Goal: Check status: Check status

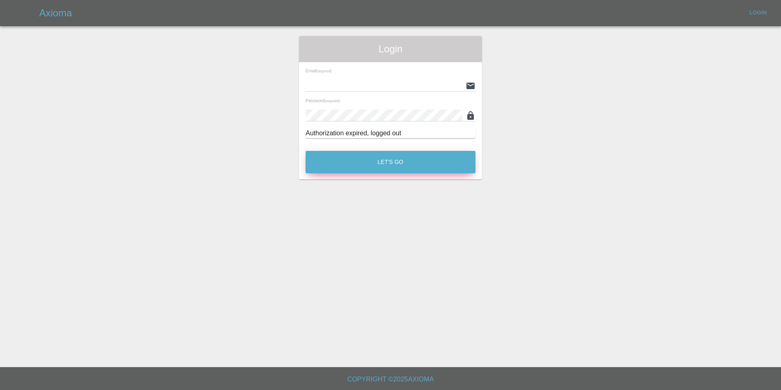
type input "[EMAIL_ADDRESS][DOMAIN_NAME]"
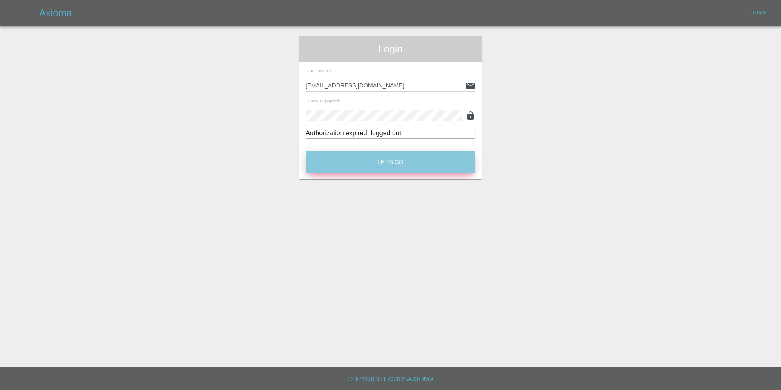
click at [395, 161] on button "Let's Go" at bounding box center [391, 162] width 170 height 22
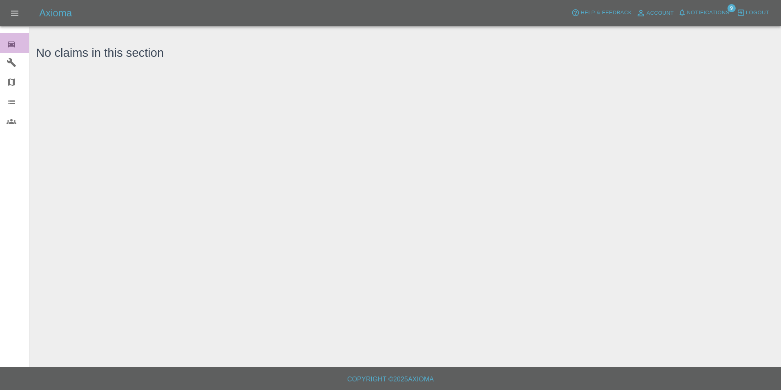
click at [14, 45] on icon at bounding box center [11, 44] width 7 height 7
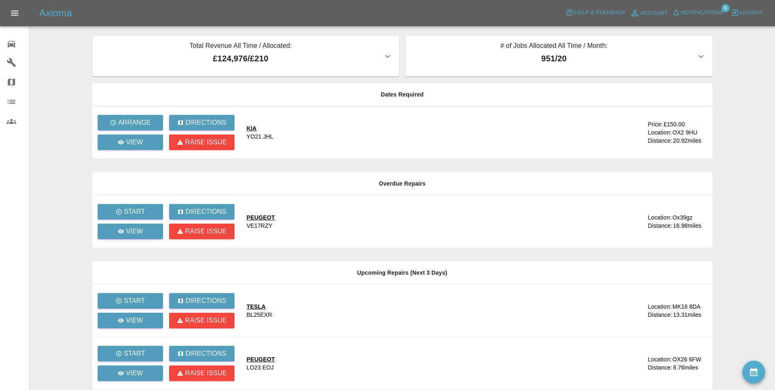
scroll to position [201, 0]
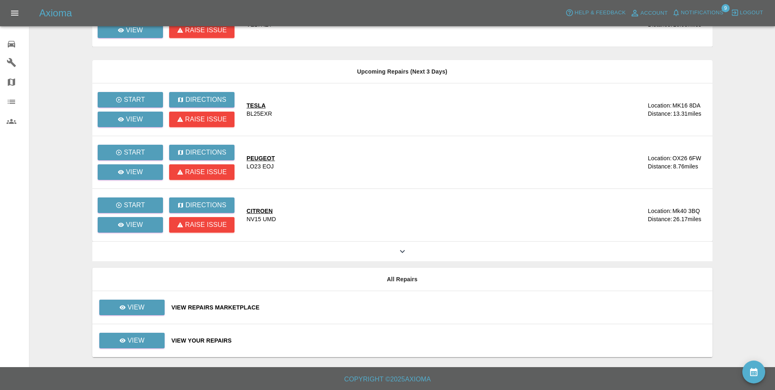
click at [190, 342] on div "View Your Repairs" at bounding box center [439, 340] width 534 height 8
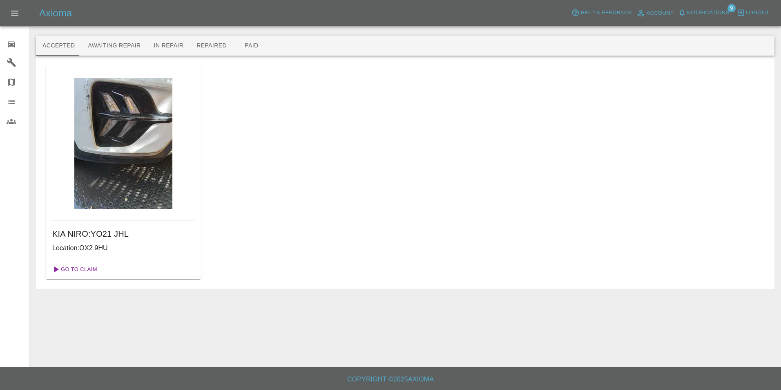
click at [87, 267] on link "Go To Claim" at bounding box center [74, 269] width 50 height 13
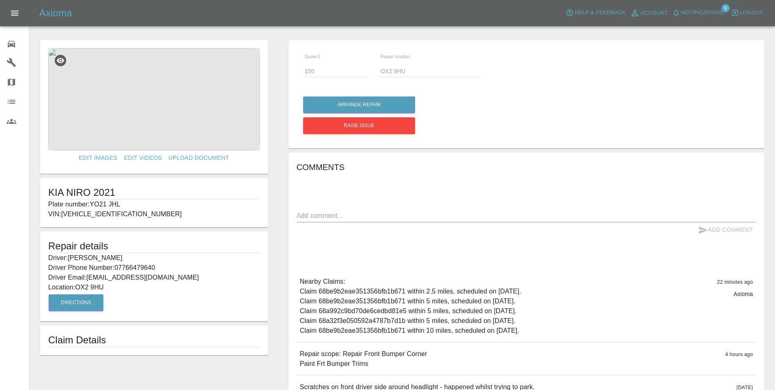
click at [143, 110] on img at bounding box center [154, 99] width 212 height 102
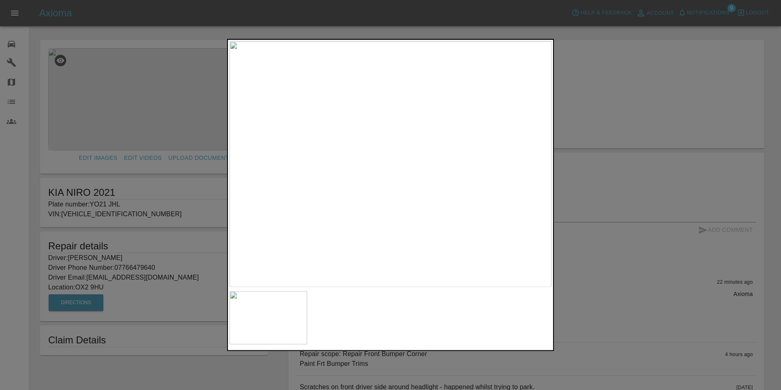
click at [588, 140] on div at bounding box center [390, 195] width 781 height 390
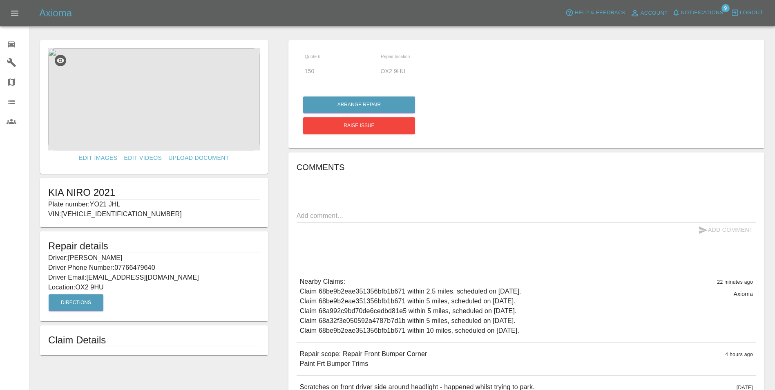
click at [386, 210] on div "x" at bounding box center [527, 215] width 460 height 13
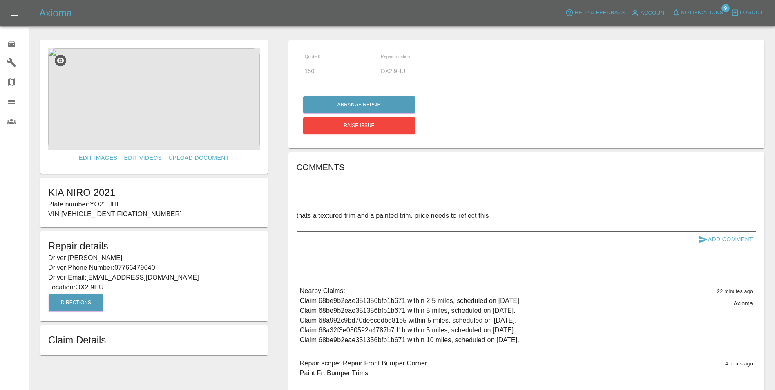
type textarea "thats a textured trim and a painted trim. price needs to reflect this"
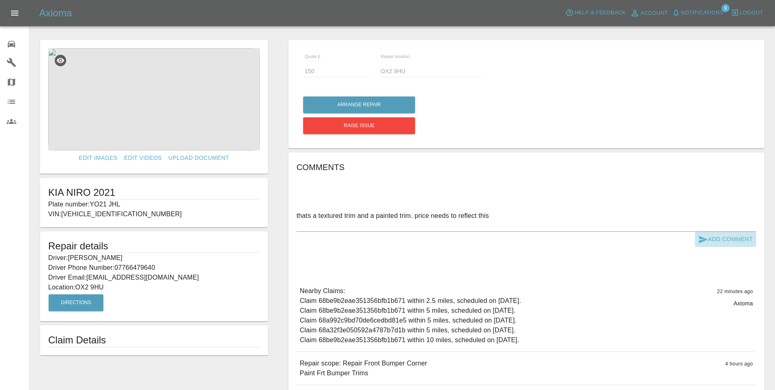
click at [736, 237] on button "Add Comment" at bounding box center [725, 239] width 61 height 15
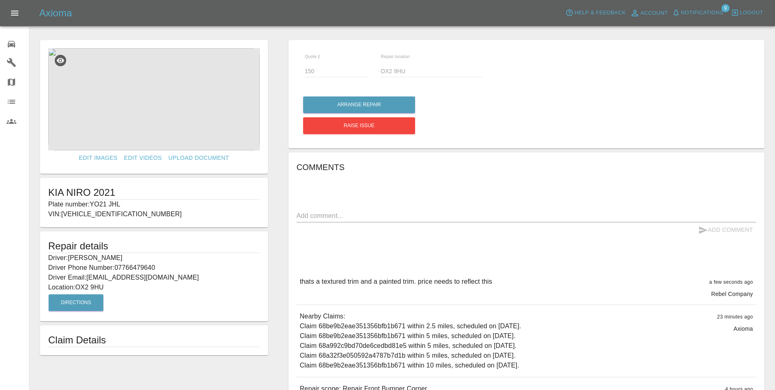
click at [721, 12] on span "Notifications" at bounding box center [702, 12] width 42 height 9
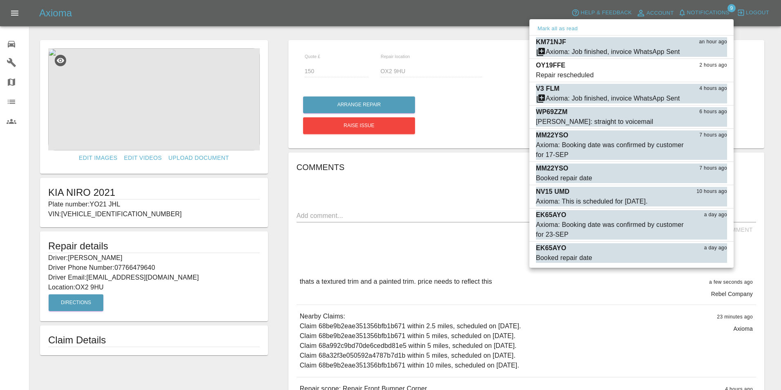
click at [6, 41] on div at bounding box center [390, 195] width 781 height 390
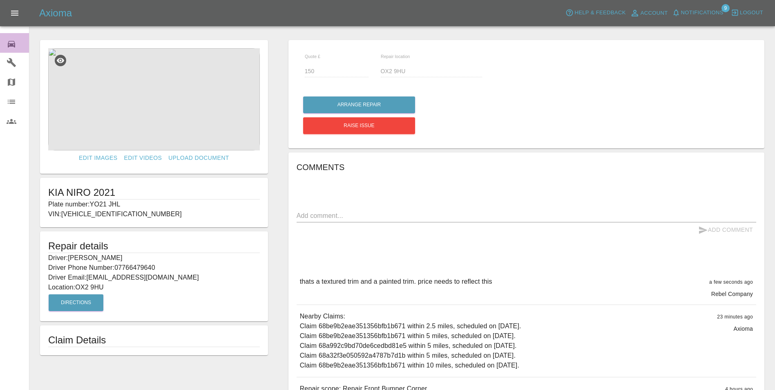
click at [18, 49] on link "0 Repair home" at bounding box center [14, 43] width 29 height 20
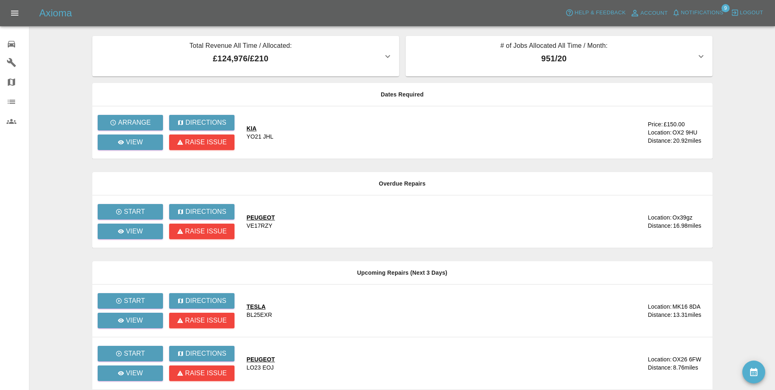
click at [700, 13] on span "Notifications" at bounding box center [702, 12] width 42 height 9
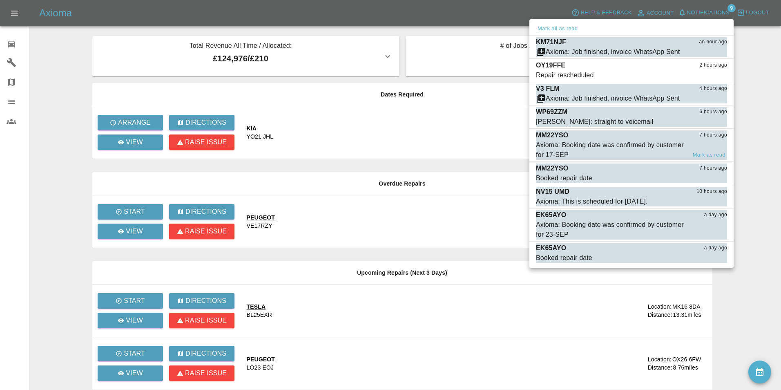
click at [585, 148] on div "Axioma: Booking date was confirmed by customer for 17-SEP" at bounding box center [611, 150] width 150 height 20
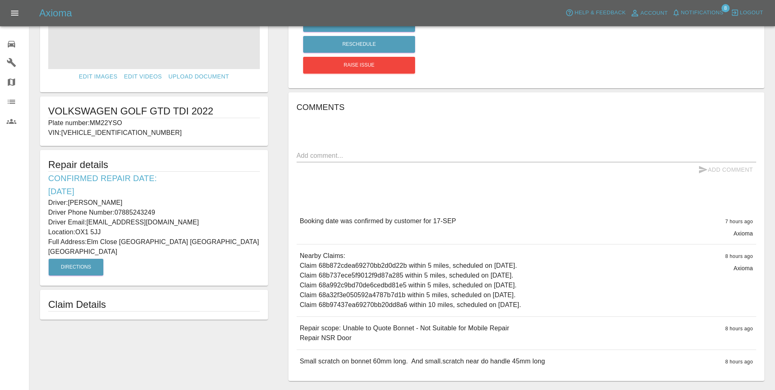
scroll to position [82, 0]
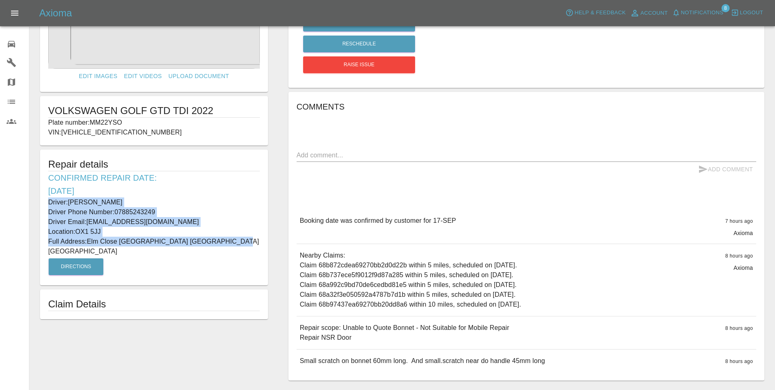
drag, startPoint x: 46, startPoint y: 200, endPoint x: 225, endPoint y: 242, distance: 184.6
click at [225, 242] on div "Repair details Confirmed Repair Date: [DATE] Driver: [PERSON_NAME] Driver Phone…" at bounding box center [154, 218] width 228 height 136
copy div "Driver: [PERSON_NAME] Driver Phone Number: 07885243249 Driver Email: [EMAIL_ADD…"
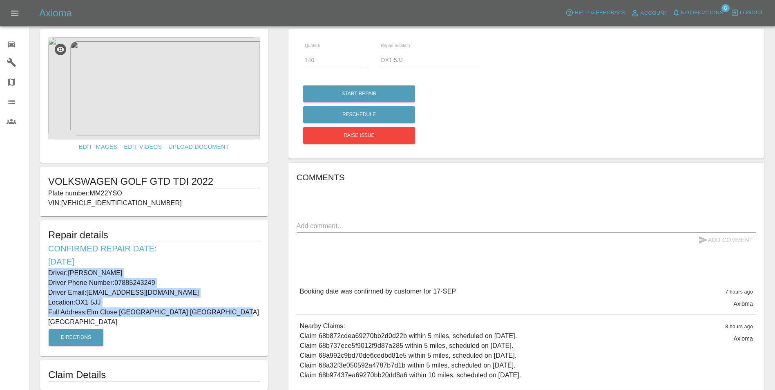
scroll to position [0, 0]
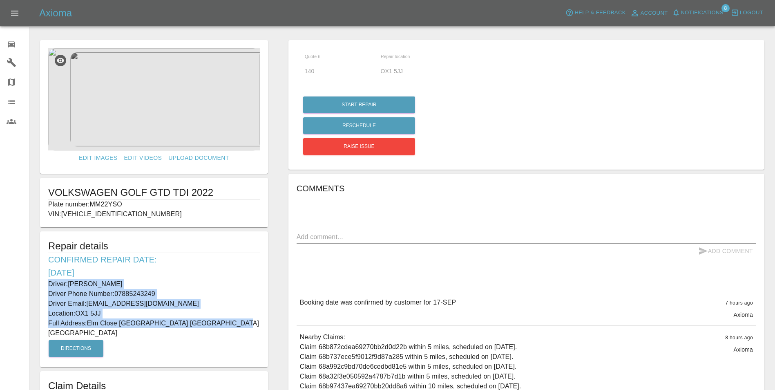
click at [167, 100] on img at bounding box center [154, 99] width 212 height 102
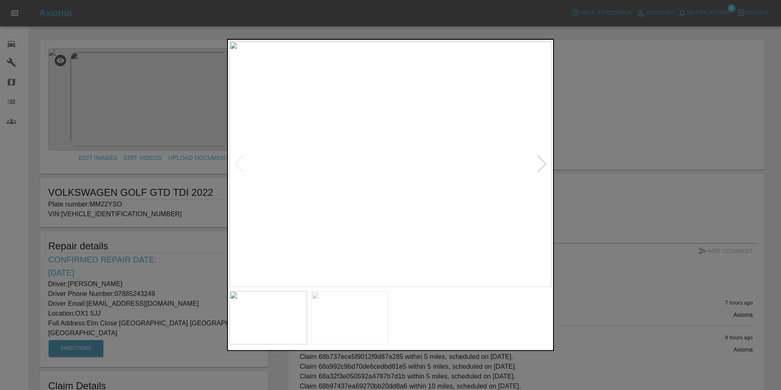
click at [540, 162] on div at bounding box center [541, 164] width 11 height 18
click at [540, 162] on img at bounding box center [391, 163] width 322 height 245
click at [603, 159] on div at bounding box center [390, 195] width 781 height 390
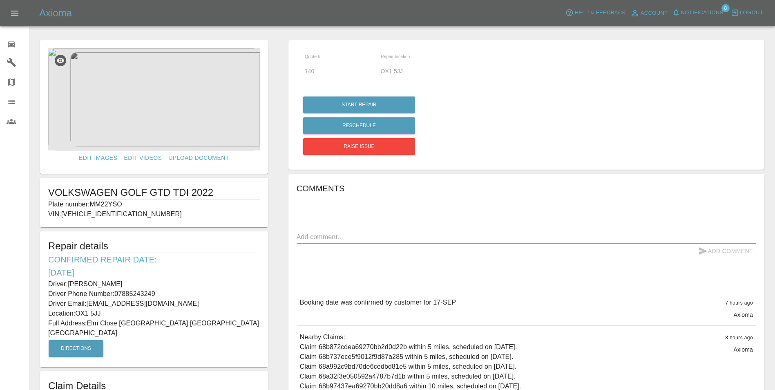
click at [154, 104] on img at bounding box center [154, 99] width 212 height 102
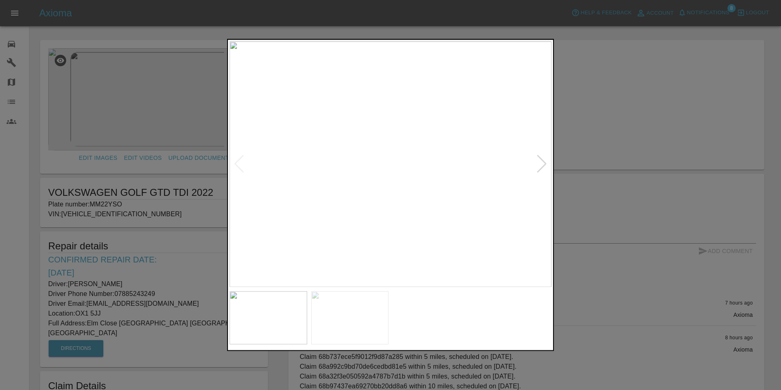
click at [626, 79] on div at bounding box center [390, 195] width 781 height 390
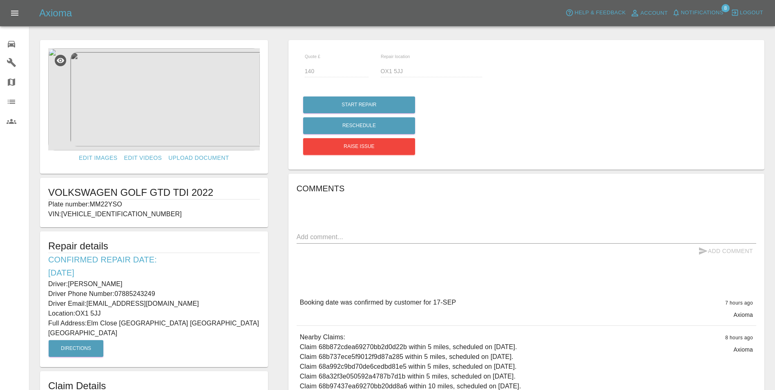
click at [13, 47] on icon at bounding box center [12, 44] width 10 height 10
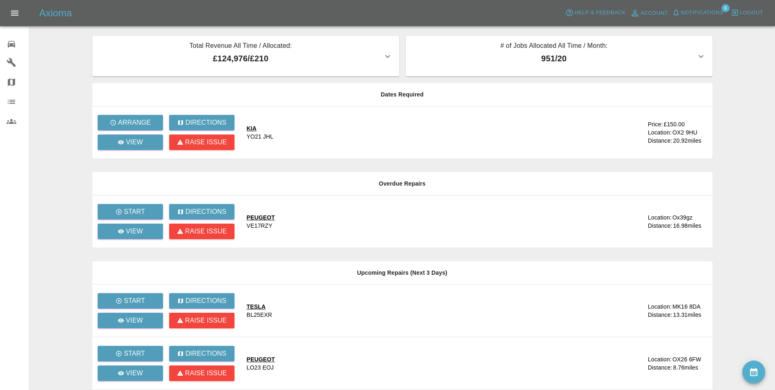
click at [698, 13] on span "Notifications" at bounding box center [702, 12] width 42 height 9
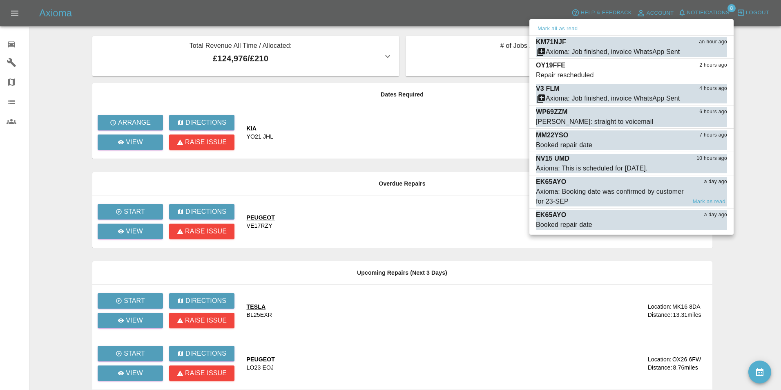
click at [635, 192] on div "Axioma: Booking date was confirmed by customer for 23-SEP" at bounding box center [611, 197] width 150 height 20
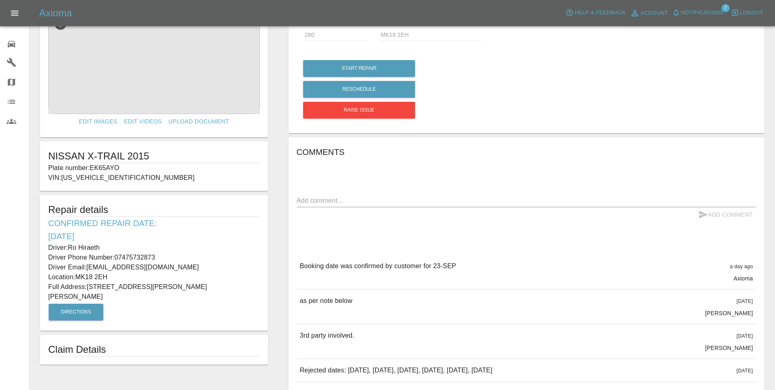
scroll to position [41, 0]
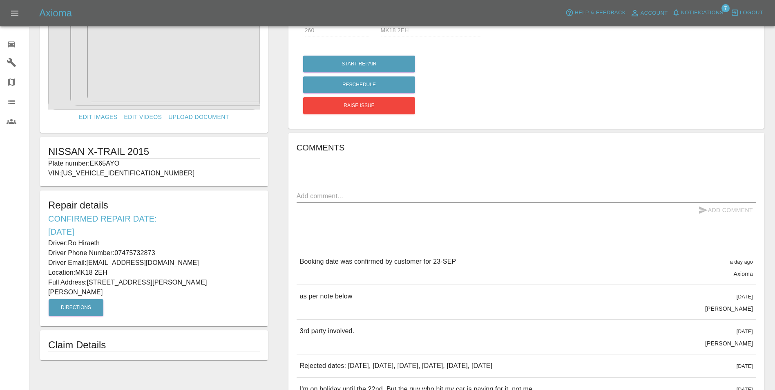
drag, startPoint x: 48, startPoint y: 241, endPoint x: 263, endPoint y: 281, distance: 218.6
click at [263, 281] on div "Repair details Confirmed Repair Date: [DATE] Driver: Ro Hiraeth Driver Phone Nu…" at bounding box center [154, 258] width 228 height 136
copy div "Driver: Ro Hiraeth Driver Phone Number: 07475732873 Driver Email: [EMAIL_ADDRES…"
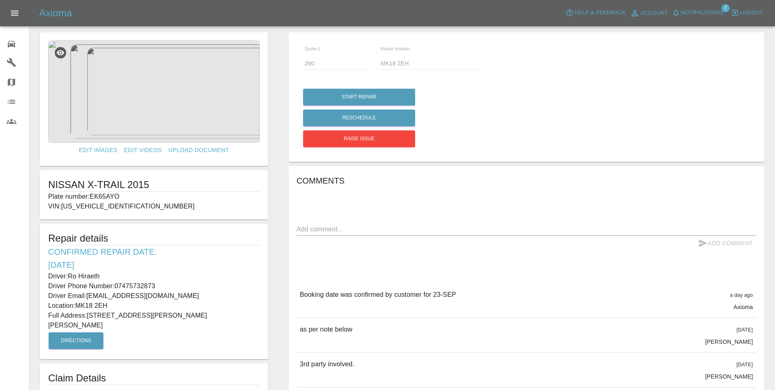
scroll to position [0, 0]
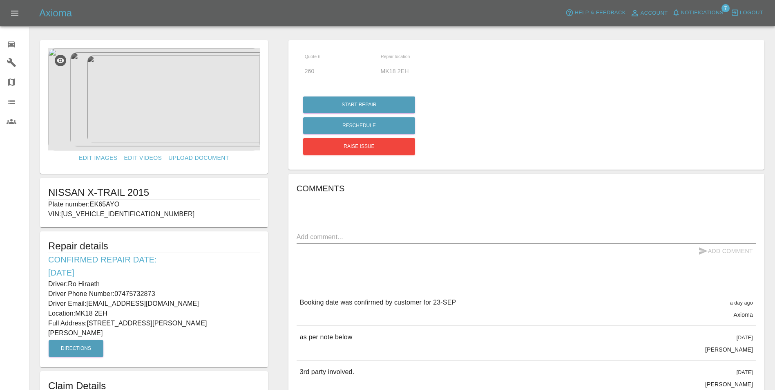
click at [7, 44] on icon at bounding box center [12, 44] width 10 height 10
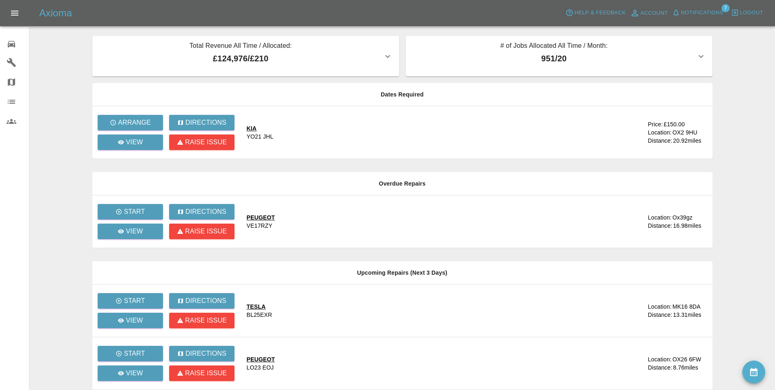
click at [701, 14] on span "Notifications" at bounding box center [702, 12] width 42 height 9
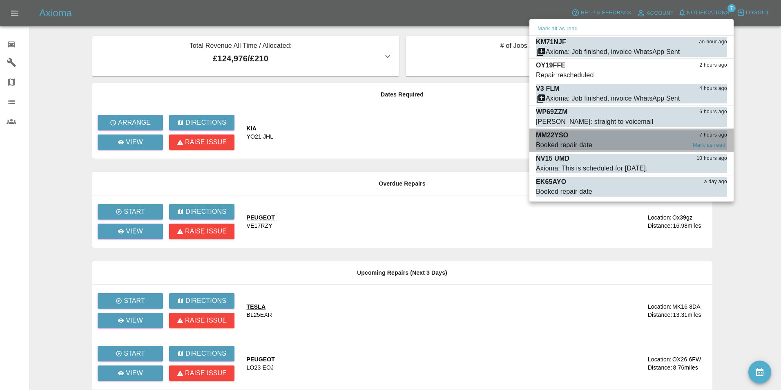
click at [595, 142] on span "Booked repair date" at bounding box center [611, 145] width 150 height 10
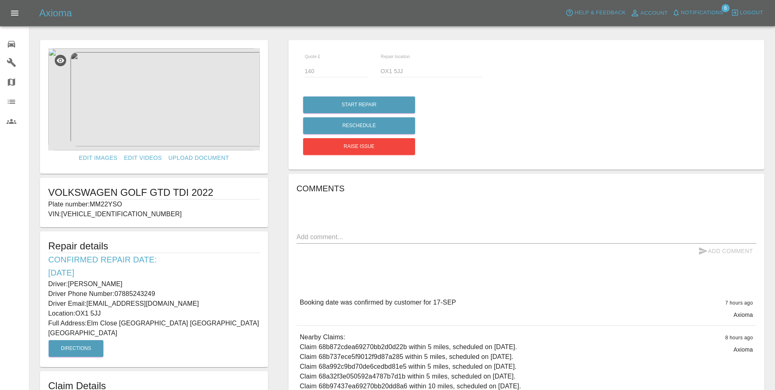
click at [15, 47] on icon at bounding box center [11, 44] width 7 height 7
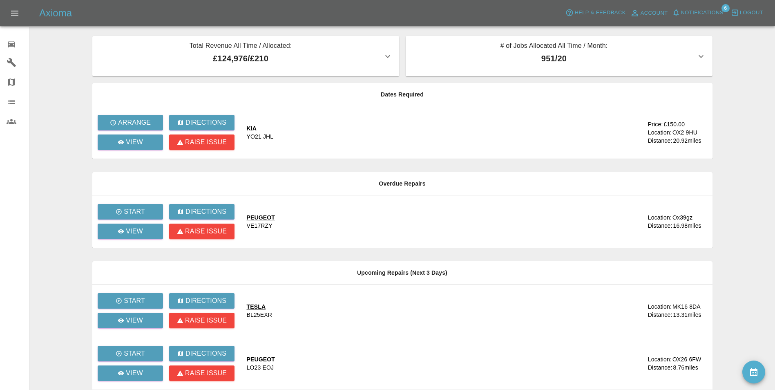
click at [706, 11] on span "Notifications" at bounding box center [702, 12] width 42 height 9
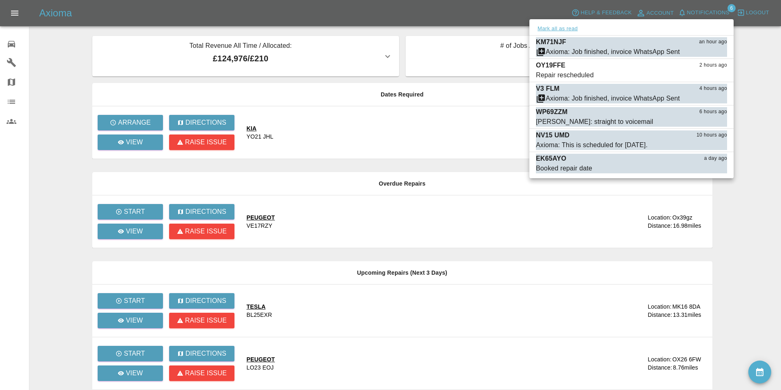
click at [565, 25] on button "Mark all as read" at bounding box center [557, 28] width 43 height 9
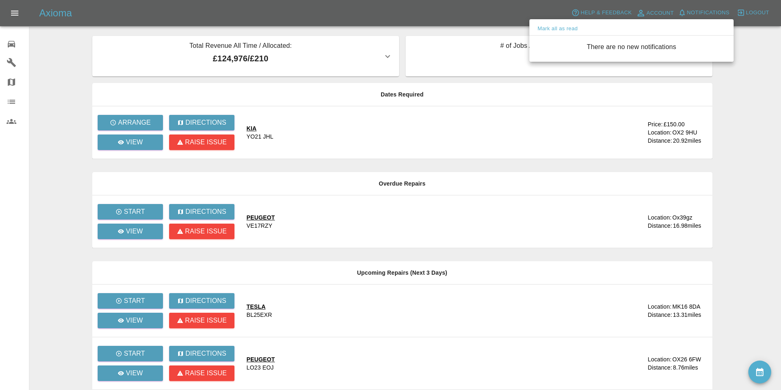
click at [777, 125] on div at bounding box center [390, 195] width 781 height 390
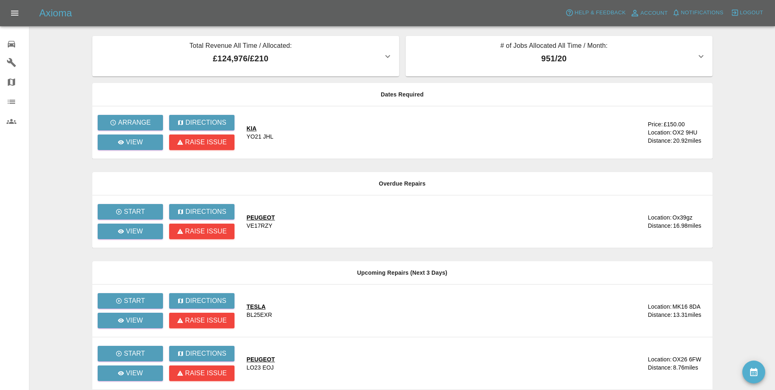
click at [719, 114] on main "Total Revenue All Time / Allocated: £124,976 / £210 Rebel company vehicle refin…" at bounding box center [387, 284] width 775 height 568
click at [11, 49] on link "0 Repair home" at bounding box center [14, 43] width 29 height 20
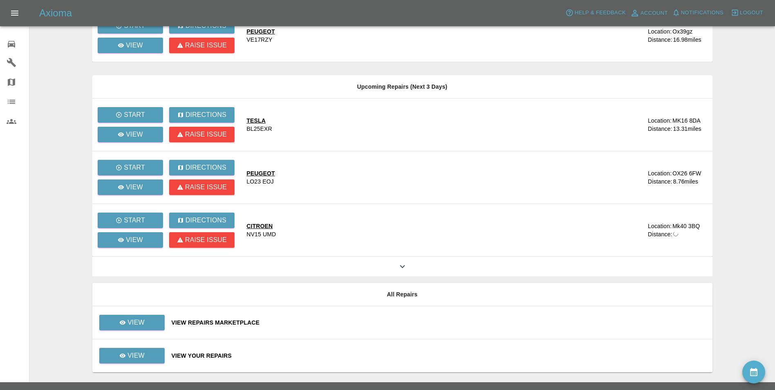
scroll to position [201, 0]
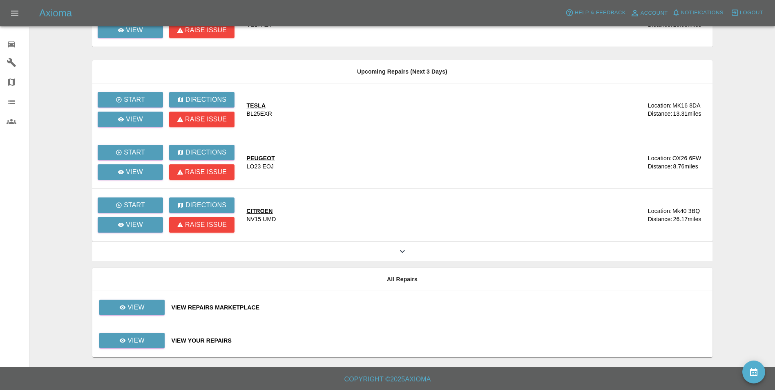
click at [205, 344] on div "View Your Repairs" at bounding box center [439, 340] width 534 height 8
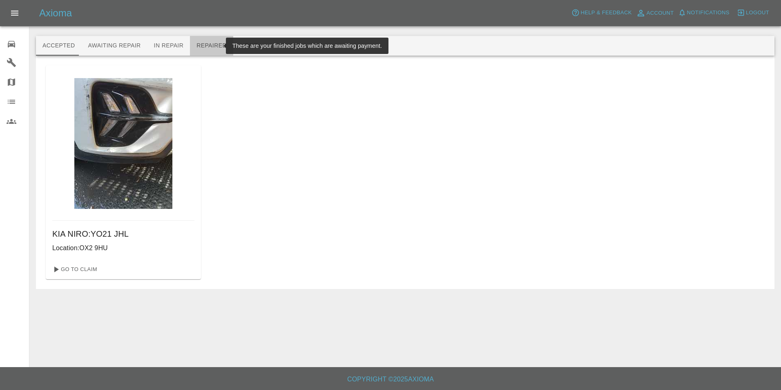
click at [204, 45] on button "Repaired" at bounding box center [211, 46] width 43 height 20
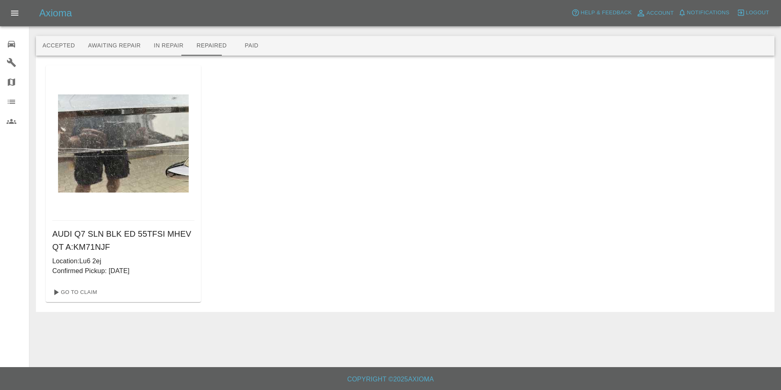
click at [591, 208] on div "AUDI Q7 SLN BLK ED 55TFSI MHEV QT A : KM71NJF Location: Lu6 2ej Confirmed Picku…" at bounding box center [405, 183] width 719 height 237
click at [123, 46] on button "Awaiting Repair" at bounding box center [114, 46] width 66 height 20
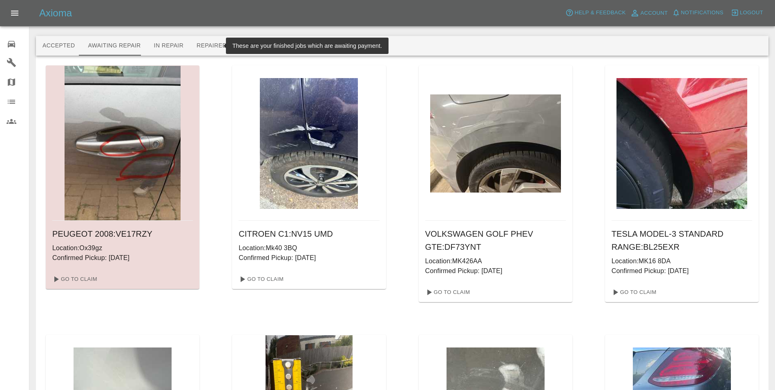
click at [210, 43] on button "Repaired" at bounding box center [211, 46] width 43 height 20
